Goal: Task Accomplishment & Management: Manage account settings

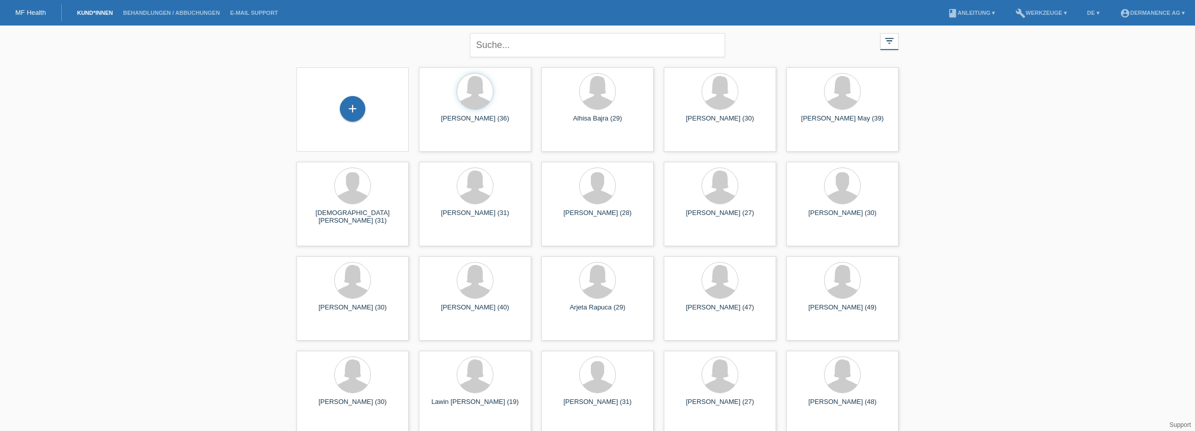
drag, startPoint x: 174, startPoint y: 136, endPoint x: 203, endPoint y: 144, distance: 30.1
click at [451, 145] on span "Anzeigen" at bounding box center [448, 143] width 28 height 8
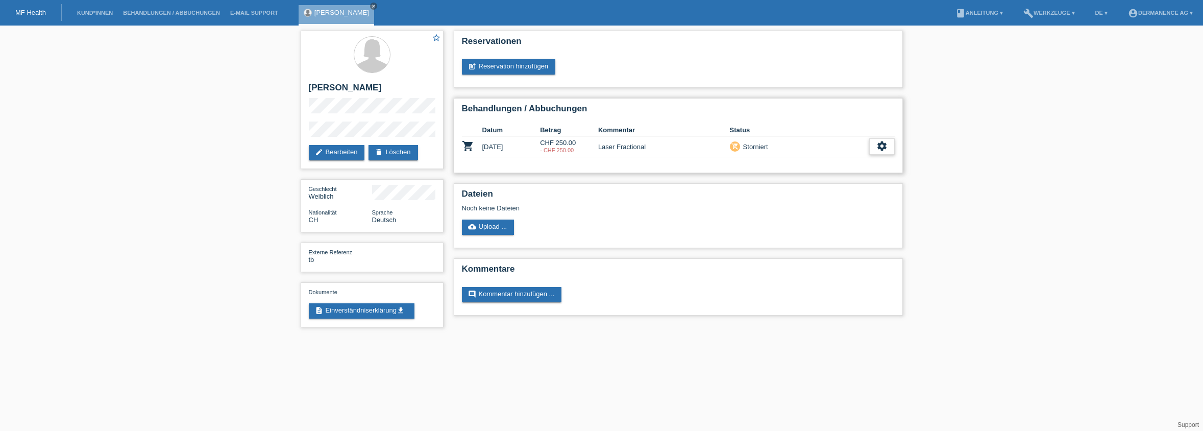
click at [883, 148] on icon "settings" at bounding box center [881, 145] width 11 height 11
click at [1076, 274] on div "star_border Ece ilkhan edit Bearbeiten delete Löschen Geschlecht Weiblich Natio…" at bounding box center [601, 182] width 1203 height 312
click at [887, 148] on div "settings" at bounding box center [882, 146] width 26 height 16
